Goal: Find specific page/section: Find specific page/section

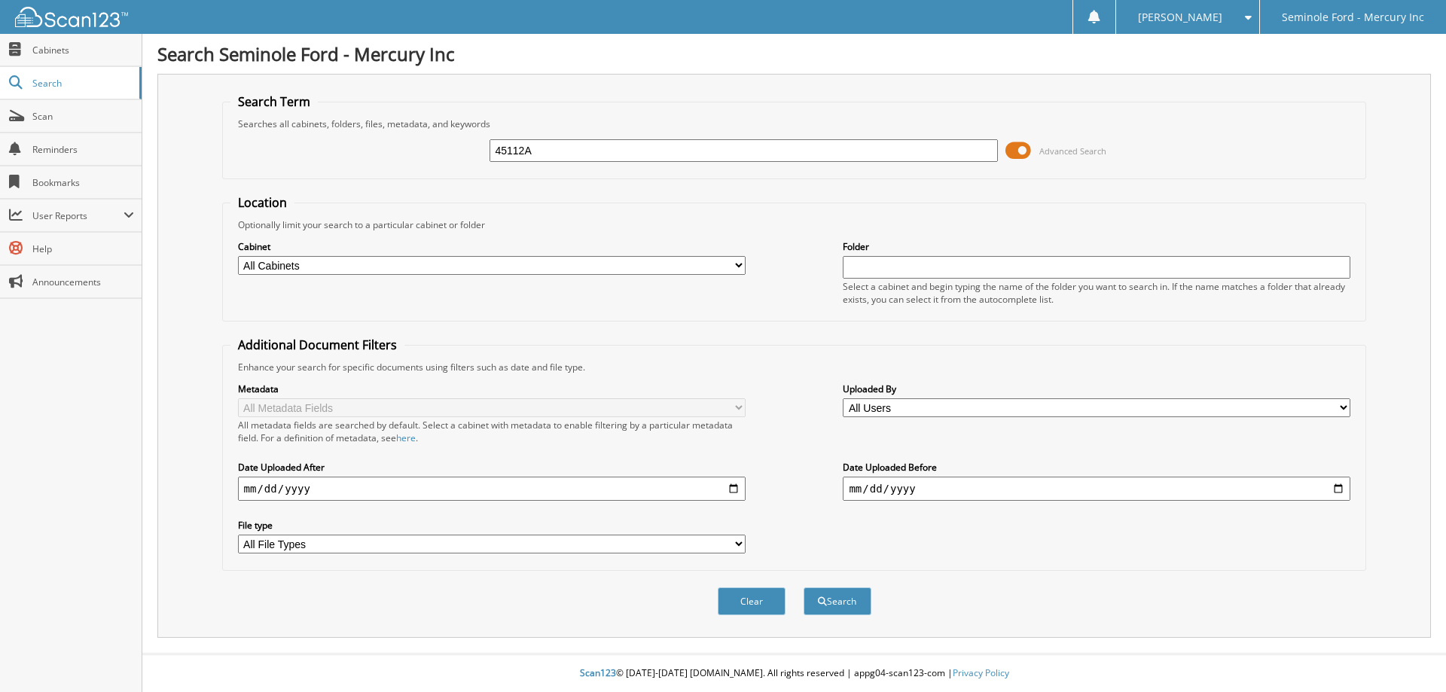
type input "45112A"
click at [804, 587] on button "Search" at bounding box center [838, 601] width 68 height 28
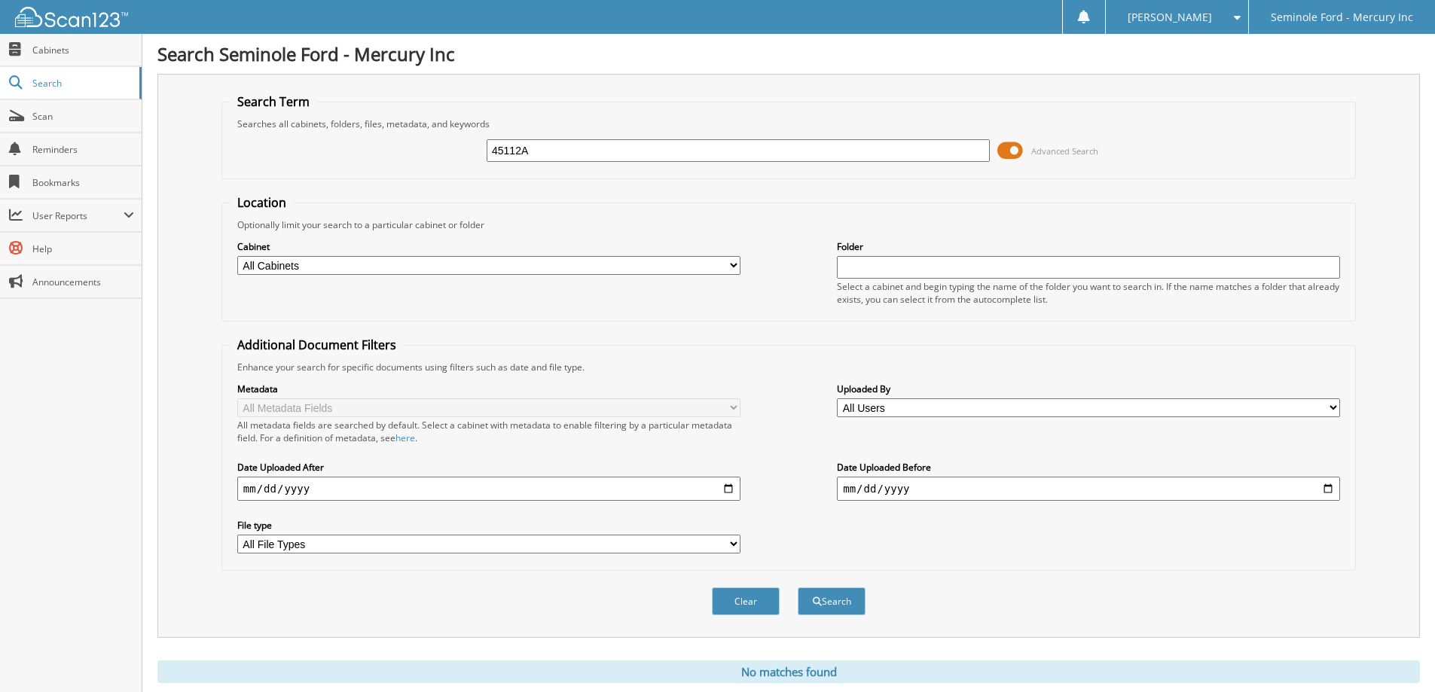
scroll to position [44, 0]
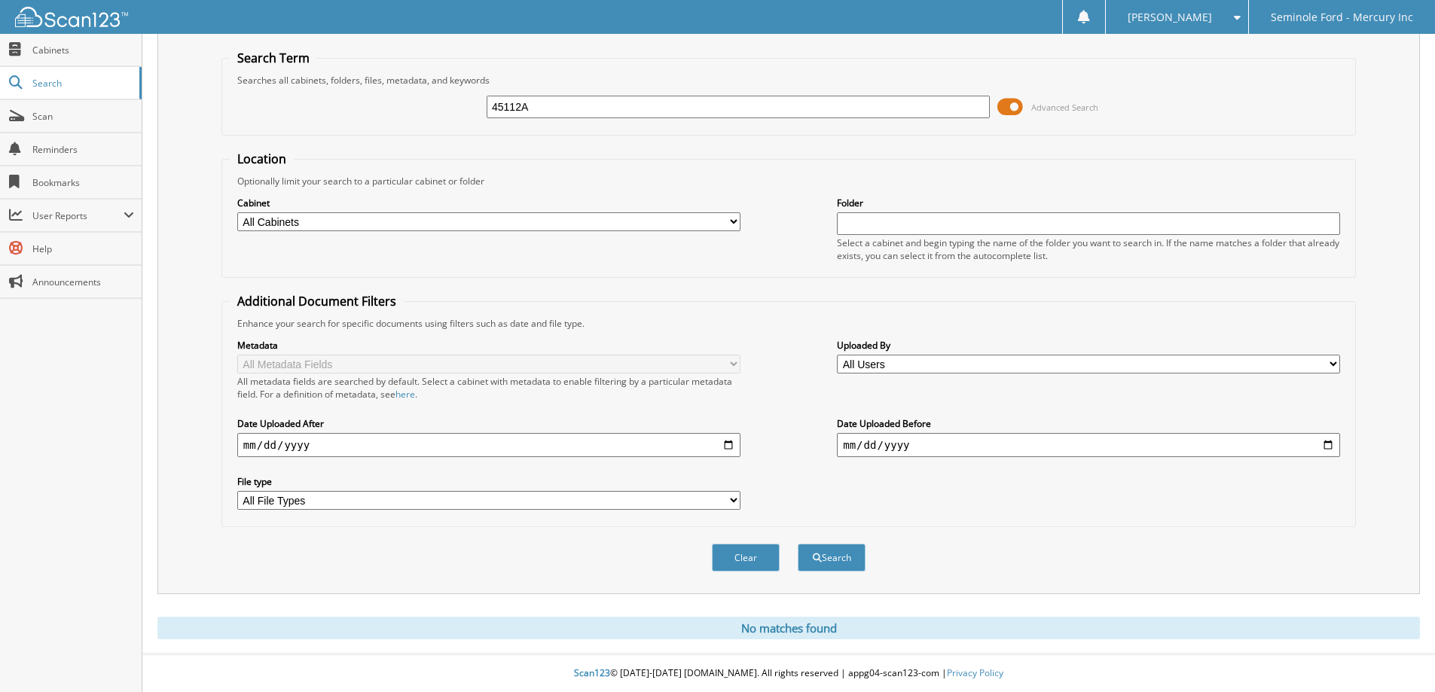
drag, startPoint x: 548, startPoint y: 111, endPoint x: 426, endPoint y: 111, distance: 122.0
click at [426, 111] on div "45112A Advanced Search" at bounding box center [789, 107] width 1118 height 41
type input "71372"
click at [798, 544] on button "Search" at bounding box center [832, 558] width 68 height 28
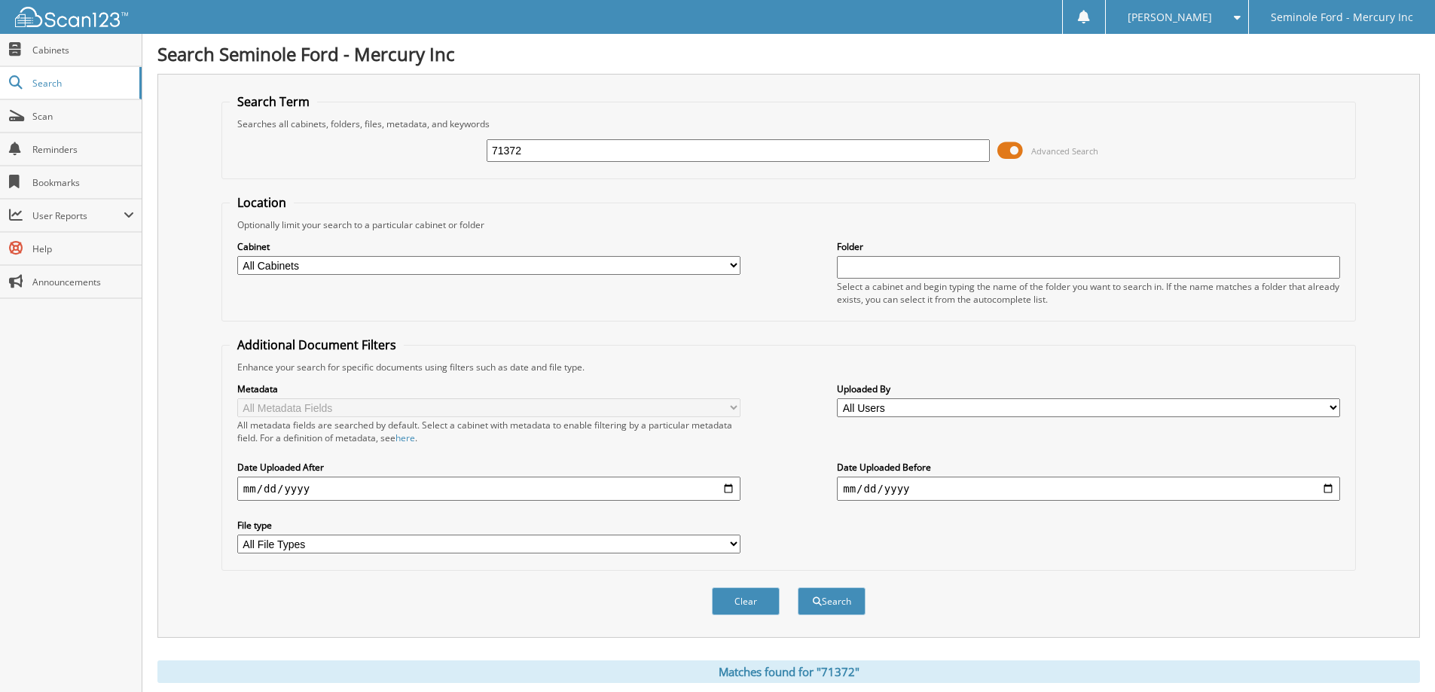
drag, startPoint x: 531, startPoint y: 149, endPoint x: 461, endPoint y: 154, distance: 70.2
click at [461, 154] on div "71372 Advanced Search" at bounding box center [789, 150] width 1118 height 41
